Goal: Obtain resource: Obtain resource

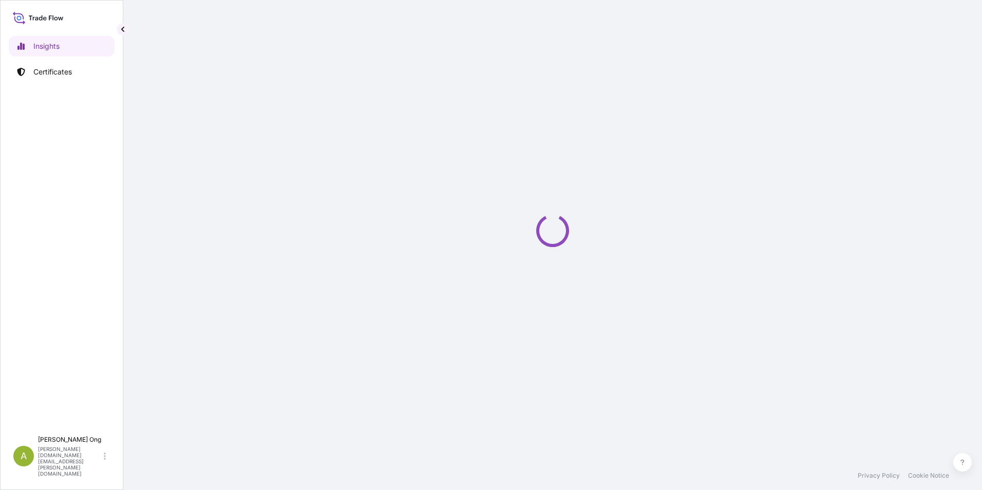
select select "2025"
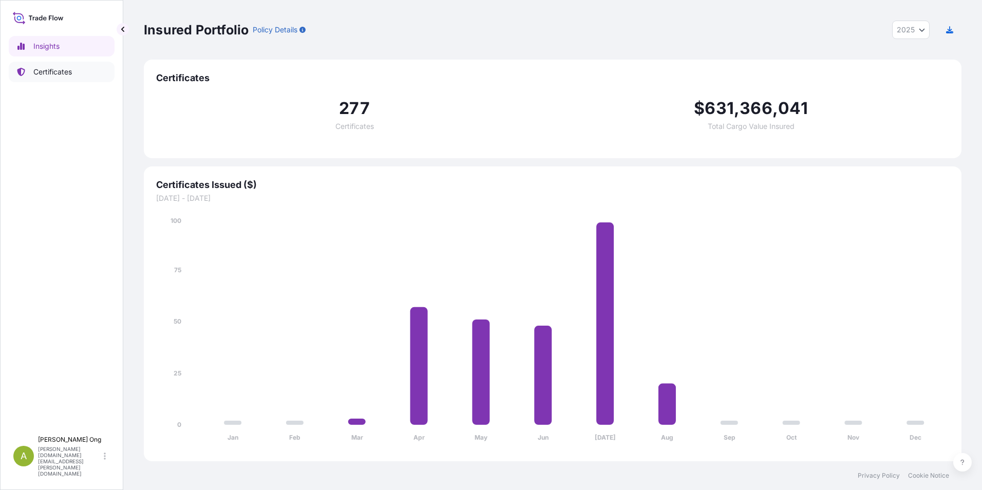
click at [47, 72] on p "Certificates" at bounding box center [52, 72] width 39 height 10
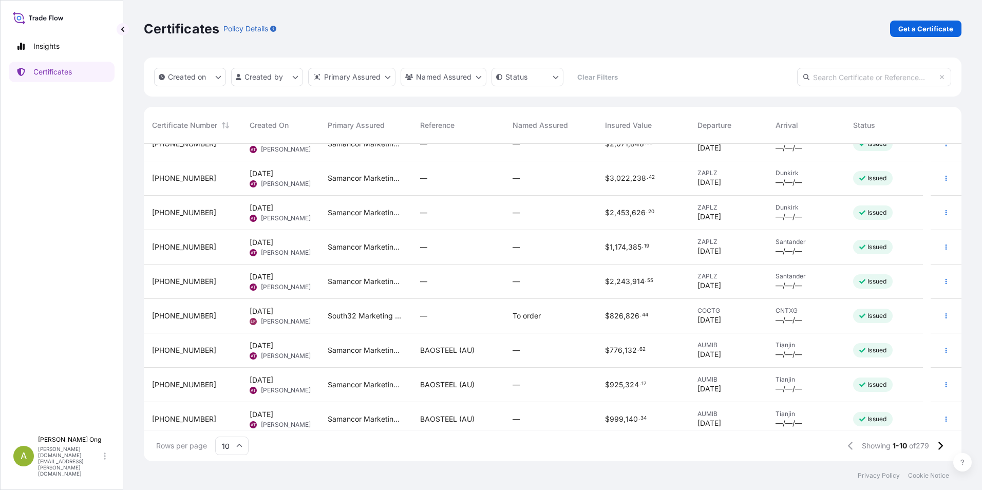
scroll to position [58, 0]
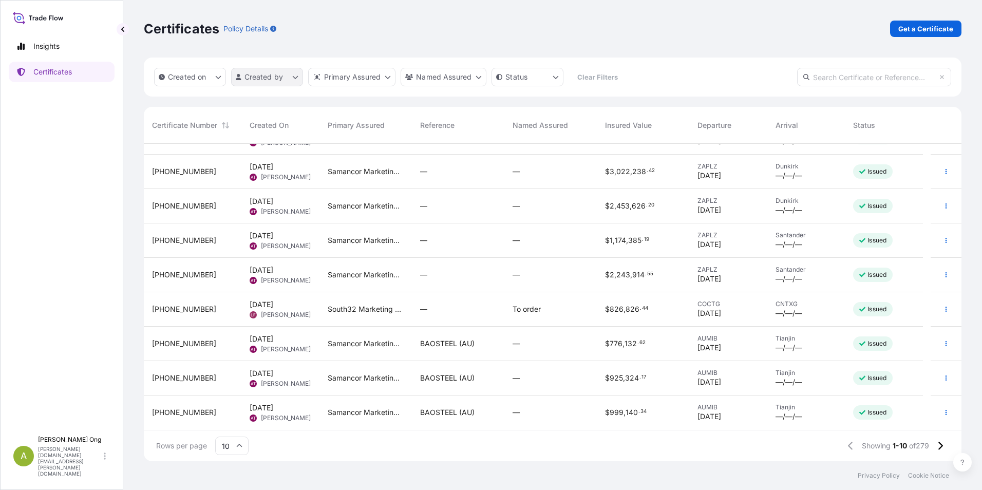
click at [291, 76] on html "Insights Certificates A [PERSON_NAME] [PERSON_NAME][DOMAIN_NAME][EMAIL_ADDRESS]…" at bounding box center [491, 245] width 982 height 490
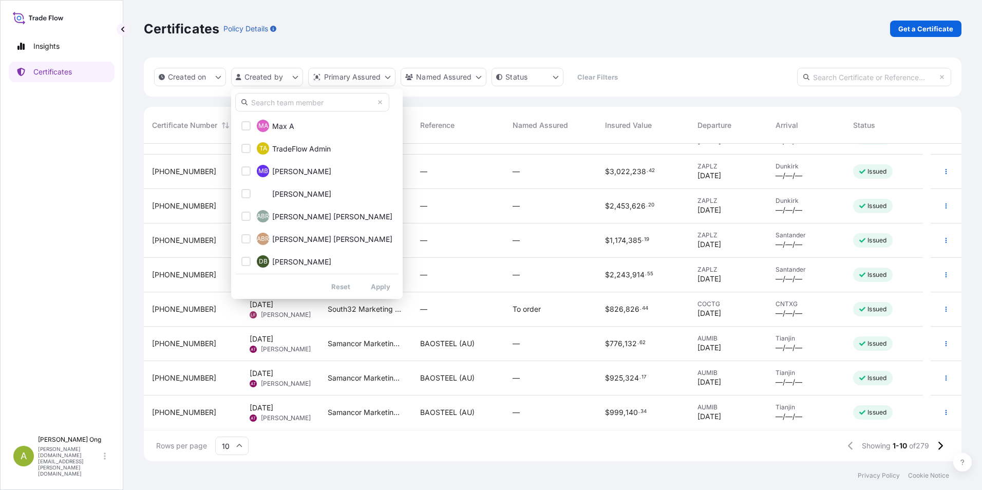
click at [288, 101] on input "text" at bounding box center [312, 102] width 154 height 18
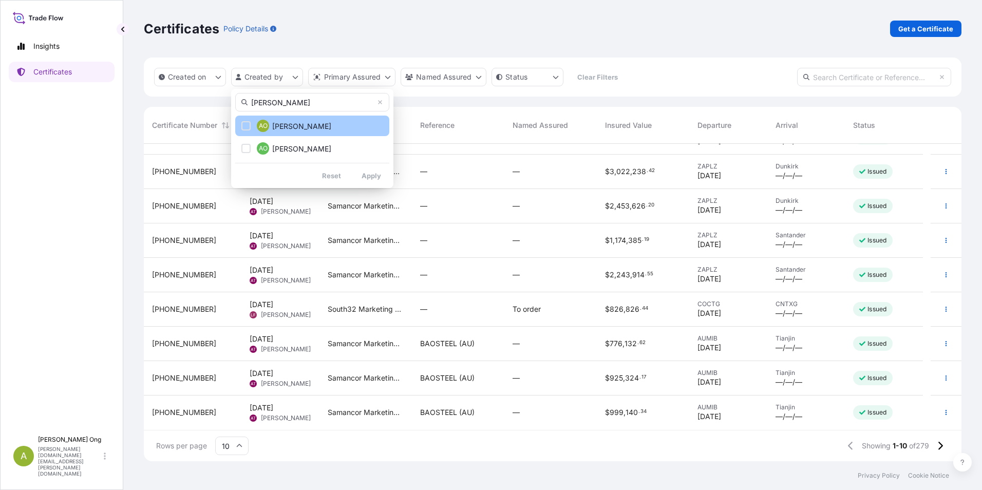
type input "[PERSON_NAME]"
click at [248, 124] on div "Select Option" at bounding box center [245, 125] width 9 height 9
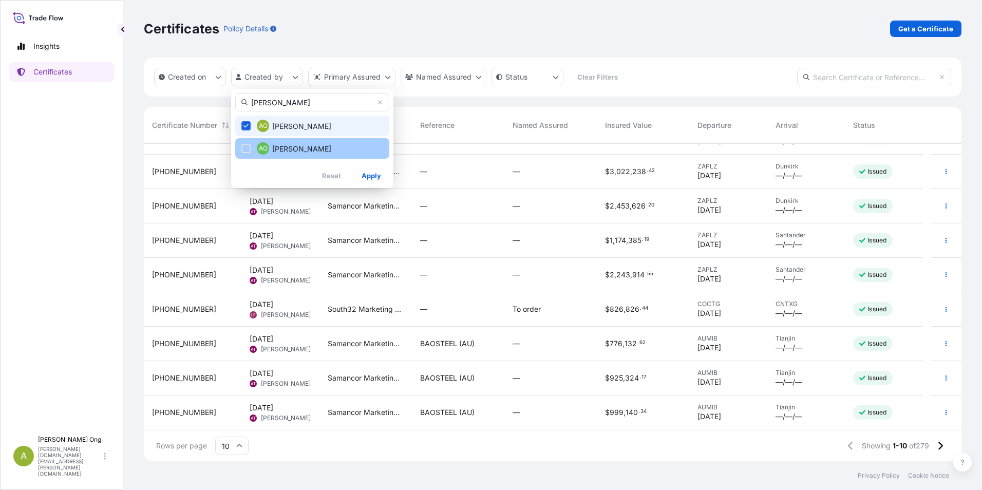
click at [243, 141] on button "AO [PERSON_NAME]" at bounding box center [312, 148] width 154 height 21
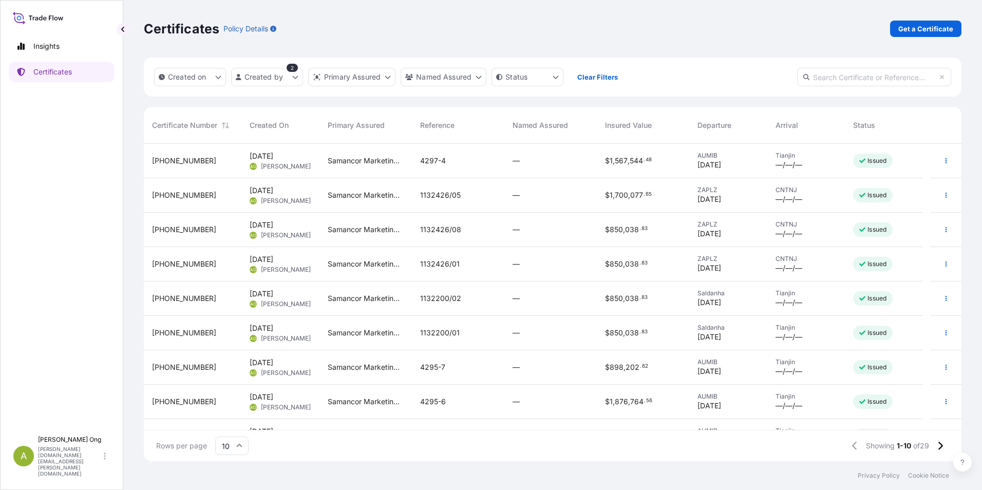
click at [172, 196] on span "[PHONE_NUMBER]" at bounding box center [184, 195] width 64 height 10
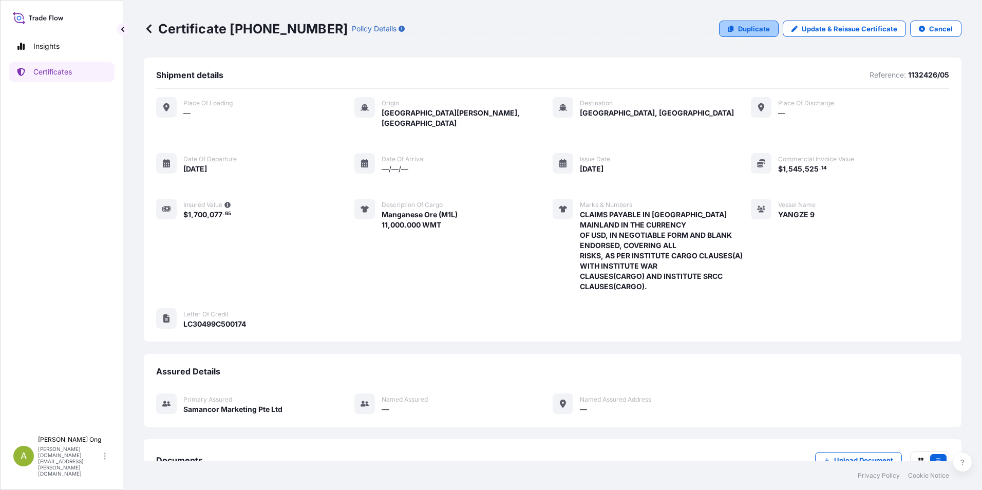
click at [748, 28] on p "Duplicate" at bounding box center [754, 29] width 32 height 10
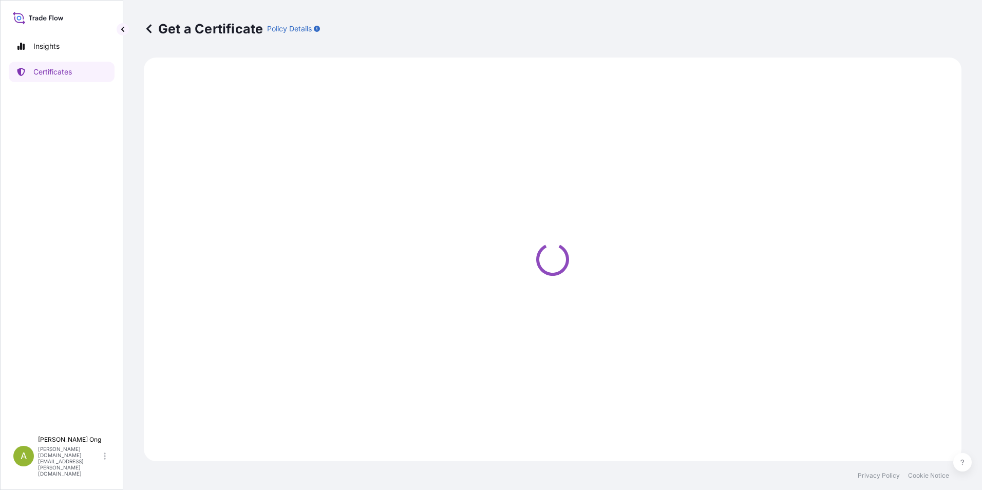
select select "Sea"
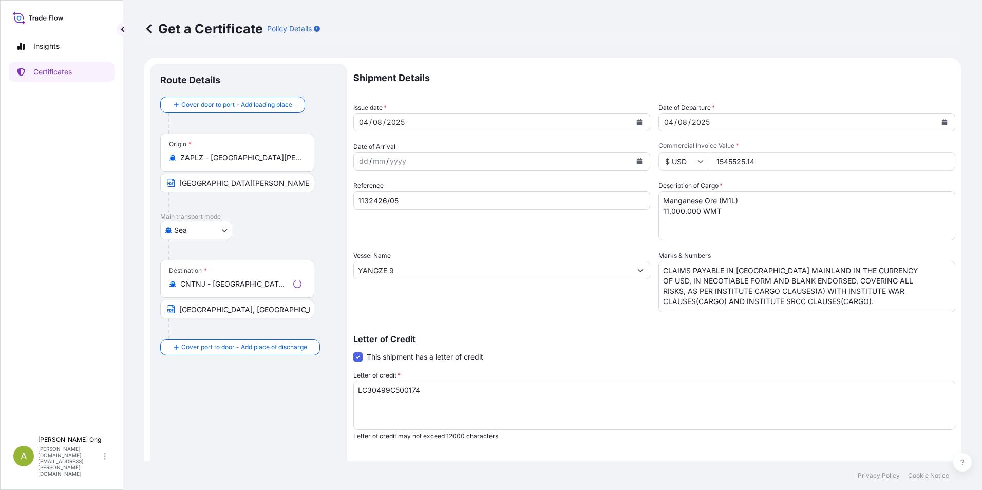
select select "31710"
drag, startPoint x: 417, startPoint y: 198, endPoint x: 255, endPoint y: 194, distance: 161.9
click at [255, 194] on form "Route Details Cover door to port - Add loading place Place of loading Road / [G…" at bounding box center [553, 323] width 818 height 531
click at [683, 359] on div "Letter of Credit This shipment has a letter of credit Letter of credit * LC3049…" at bounding box center [654, 387] width 602 height 105
click at [151, 29] on icon at bounding box center [149, 29] width 10 height 10
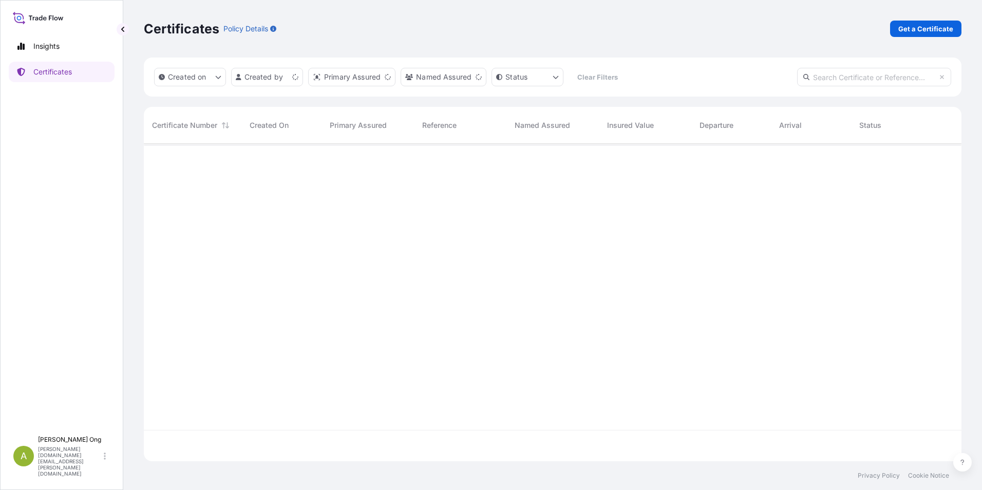
scroll to position [315, 810]
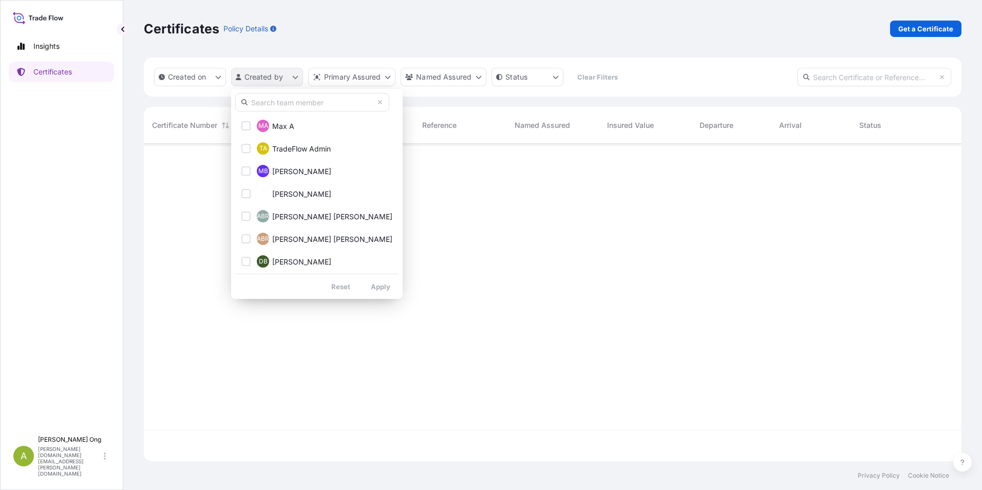
click at [298, 77] on html "Insights Certificates A [PERSON_NAME] [PERSON_NAME][DOMAIN_NAME][EMAIL_ADDRESS]…" at bounding box center [491, 245] width 982 height 490
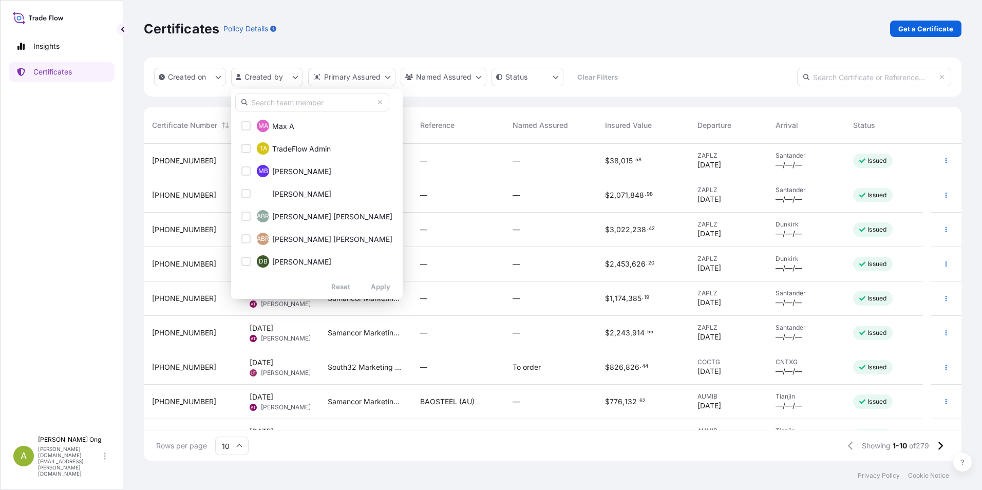
click at [272, 102] on input "text" at bounding box center [312, 102] width 154 height 18
type input "[PERSON_NAME]"
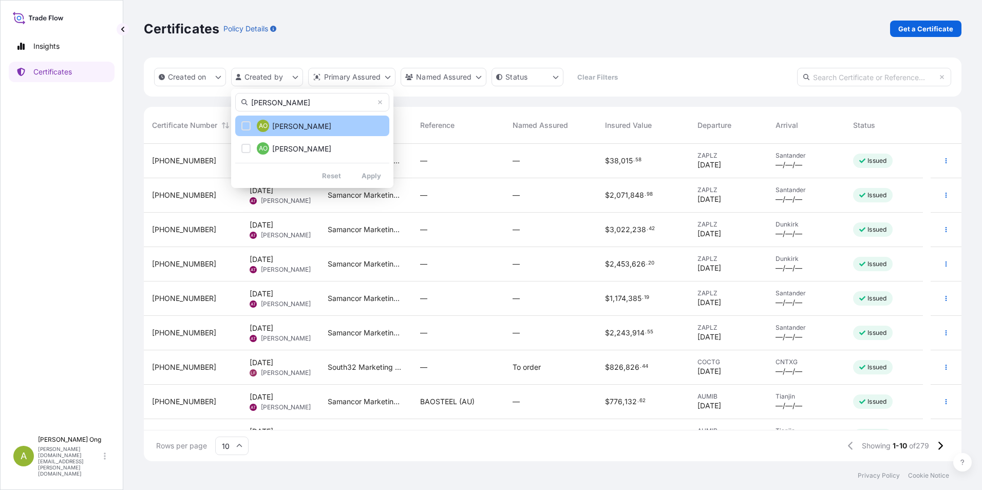
click at [246, 126] on div "Select Option" at bounding box center [245, 125] width 9 height 9
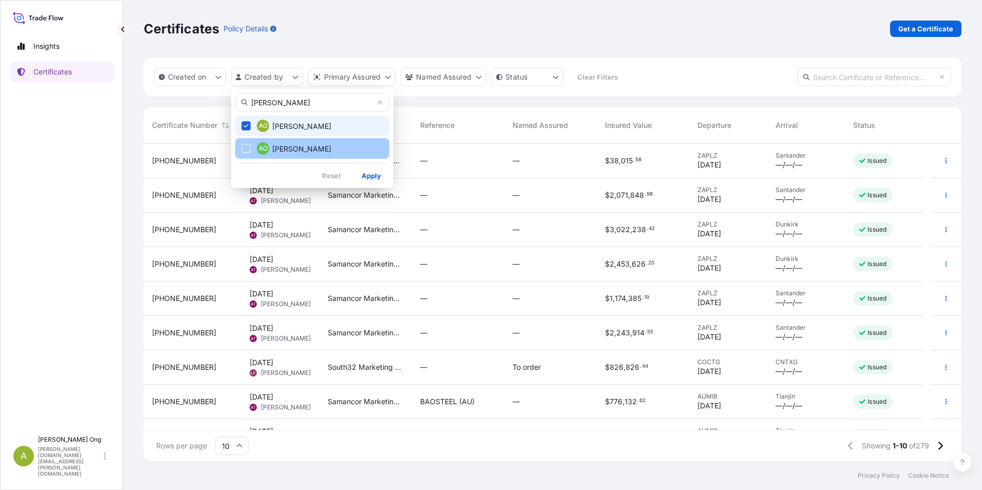
click at [243, 143] on button "AO [PERSON_NAME]" at bounding box center [312, 148] width 154 height 21
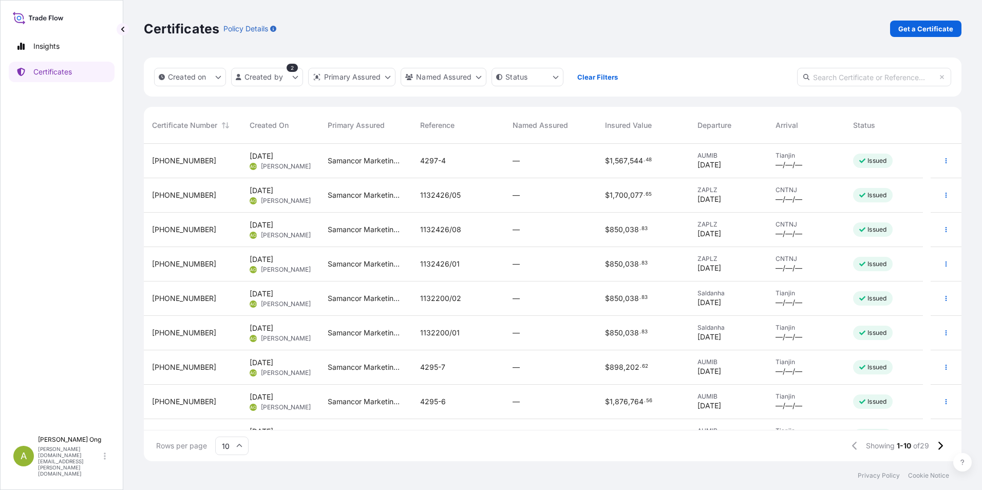
click at [167, 195] on span "[PHONE_NUMBER]" at bounding box center [184, 195] width 64 height 10
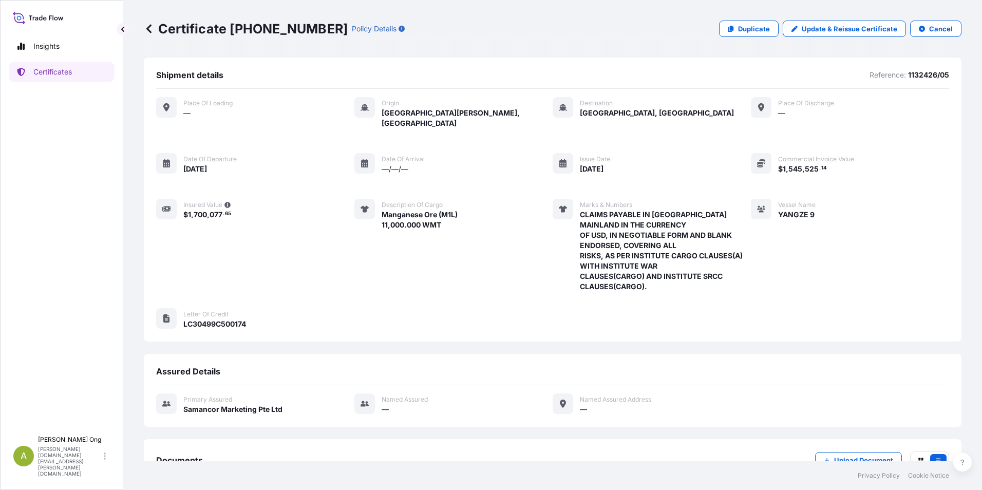
scroll to position [64, 0]
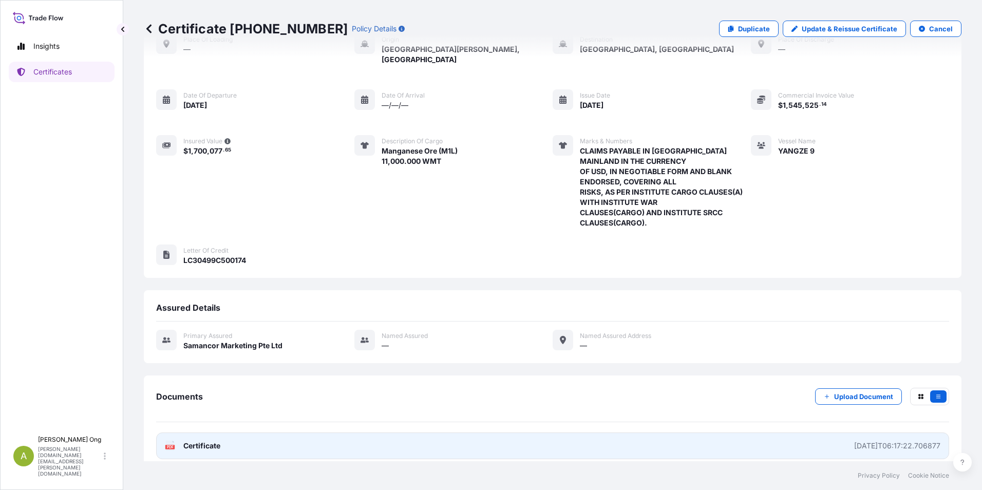
click at [204, 441] on span "Certificate" at bounding box center [201, 446] width 37 height 10
